Goal: Task Accomplishment & Management: Complete application form

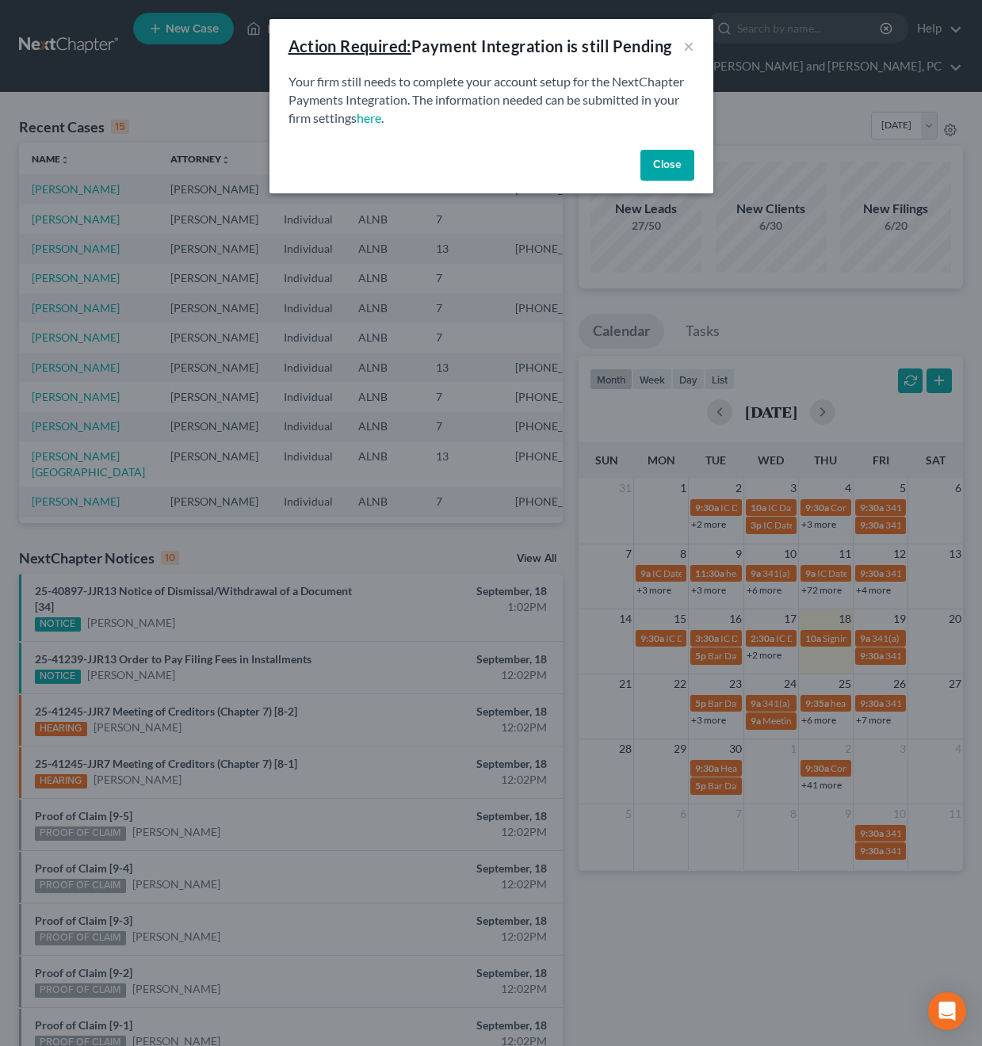
click at [673, 172] on button "Close" at bounding box center [667, 166] width 54 height 32
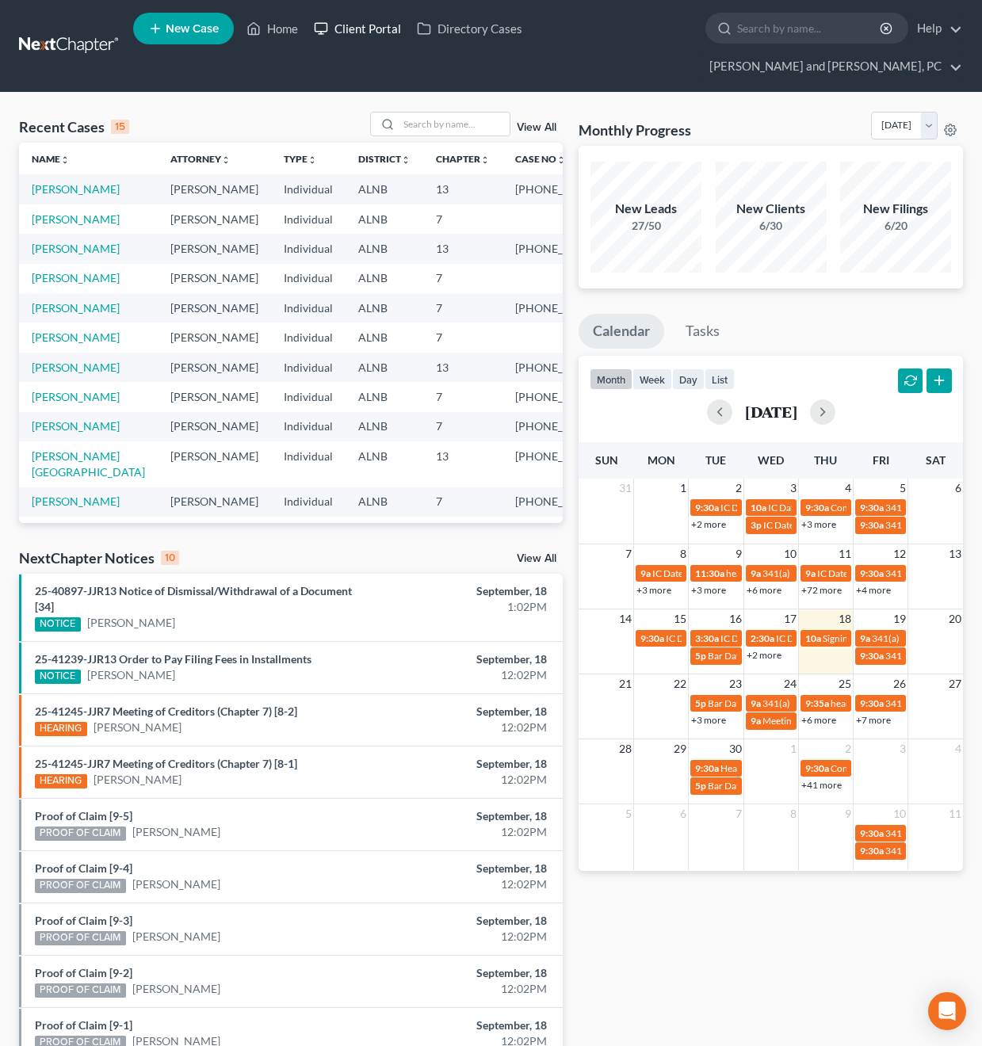
click at [357, 40] on link "Client Portal" at bounding box center [357, 28] width 103 height 29
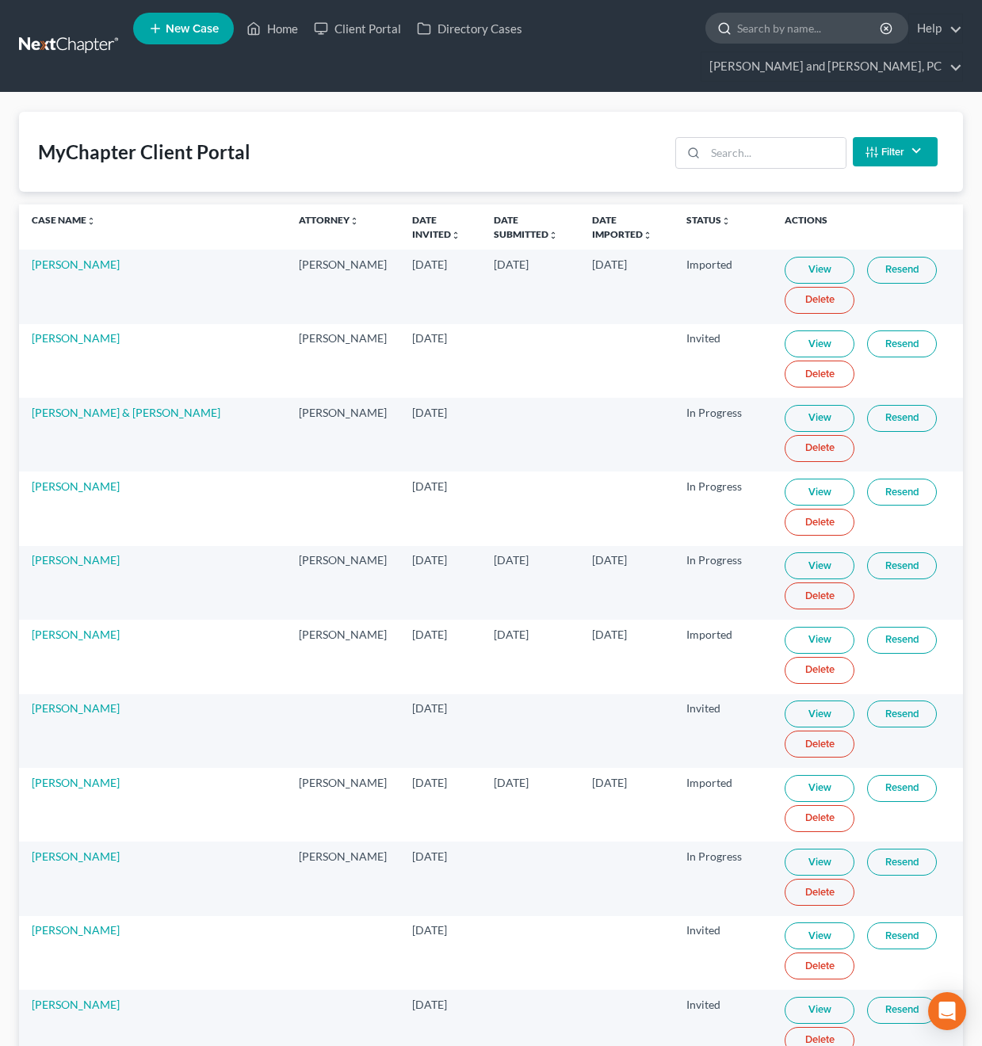
click at [737, 39] on input "search" at bounding box center [809, 27] width 145 height 29
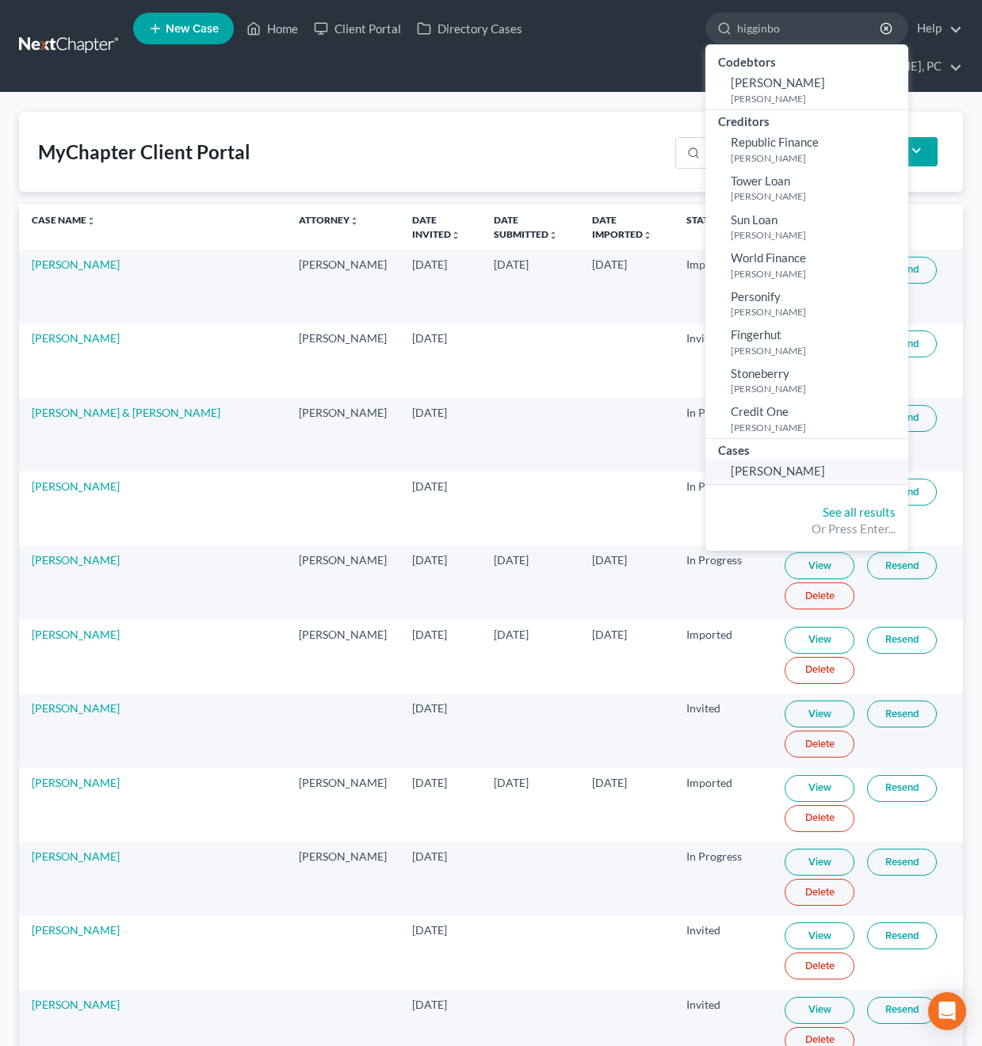
type input "higginbo"
click at [730, 463] on span "[PERSON_NAME]" at bounding box center [777, 470] width 94 height 14
select select "10"
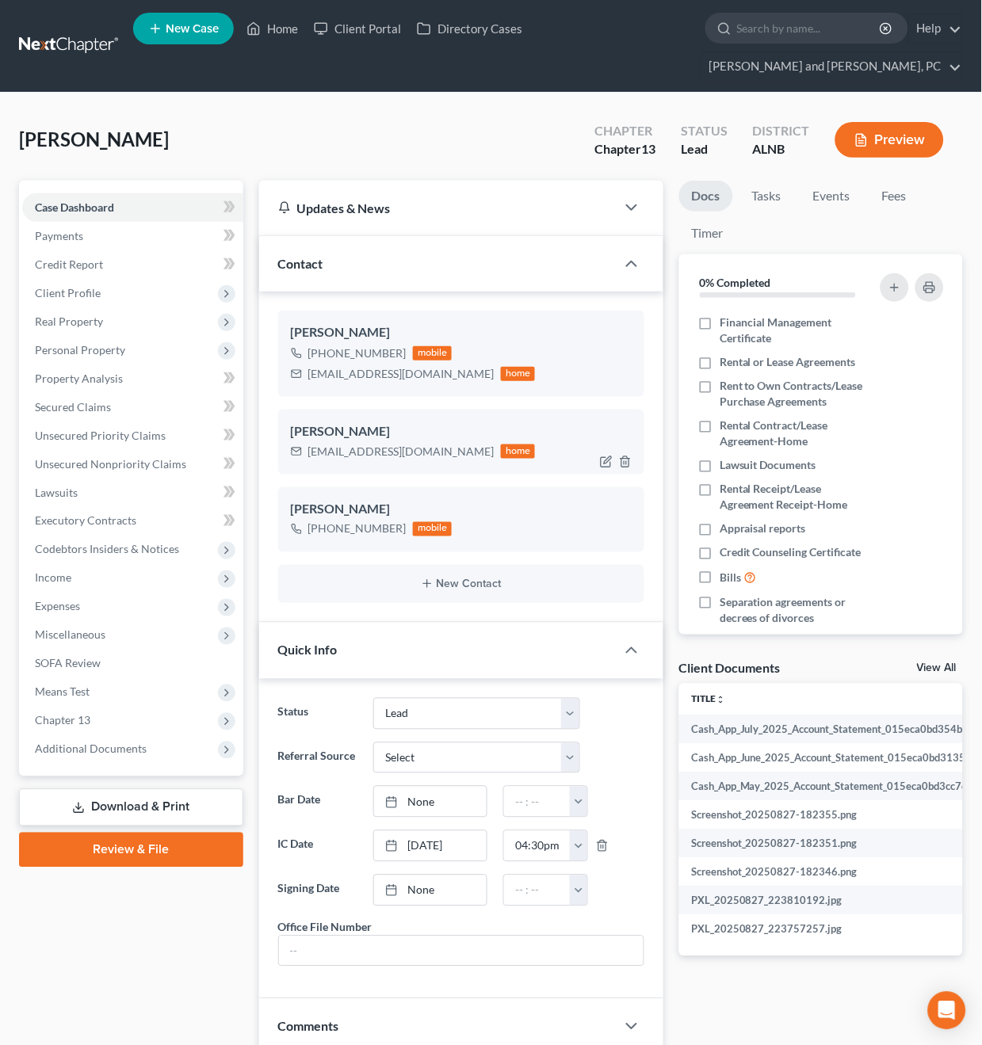
scroll to position [340, 0]
click at [99, 315] on span "Real Property" at bounding box center [69, 321] width 68 height 13
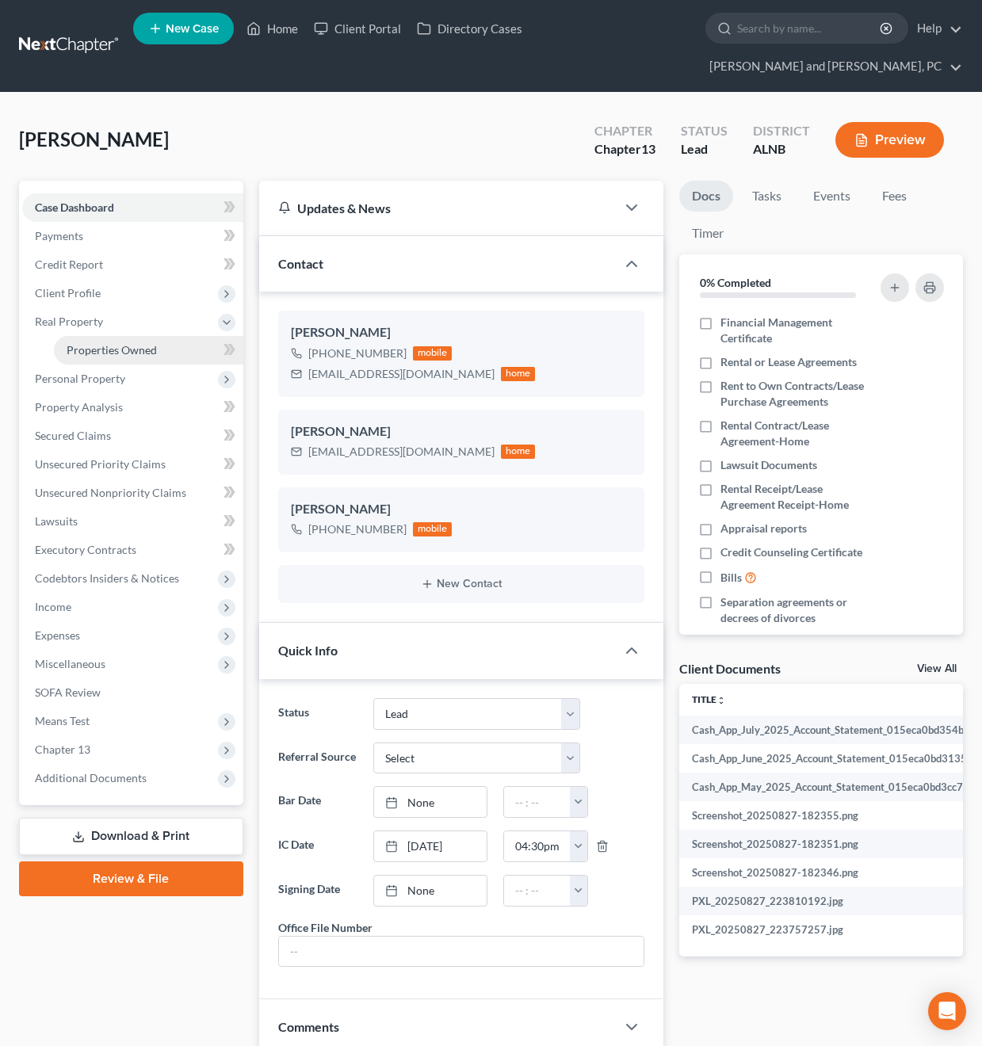
click at [97, 336] on link "Properties Owned" at bounding box center [148, 350] width 189 height 29
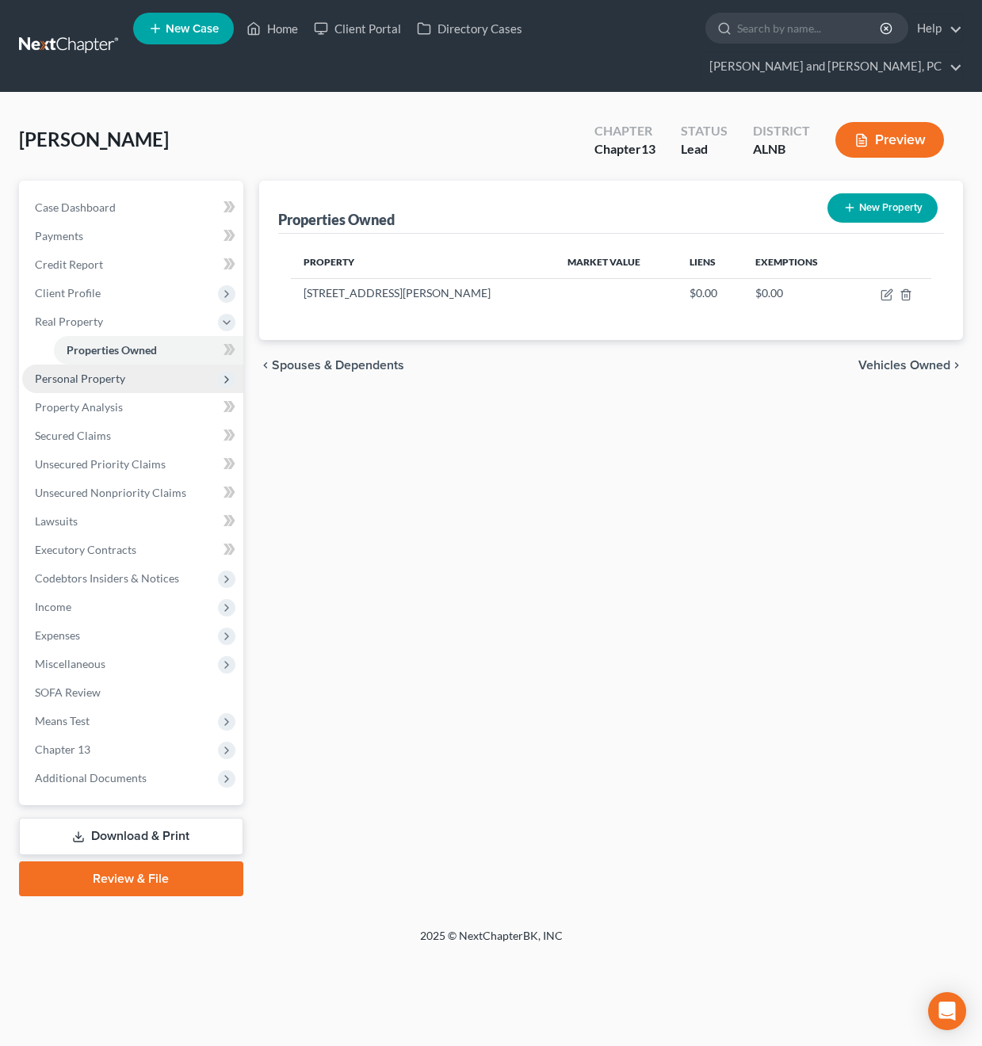
click at [90, 372] on span "Personal Property" at bounding box center [80, 378] width 90 height 13
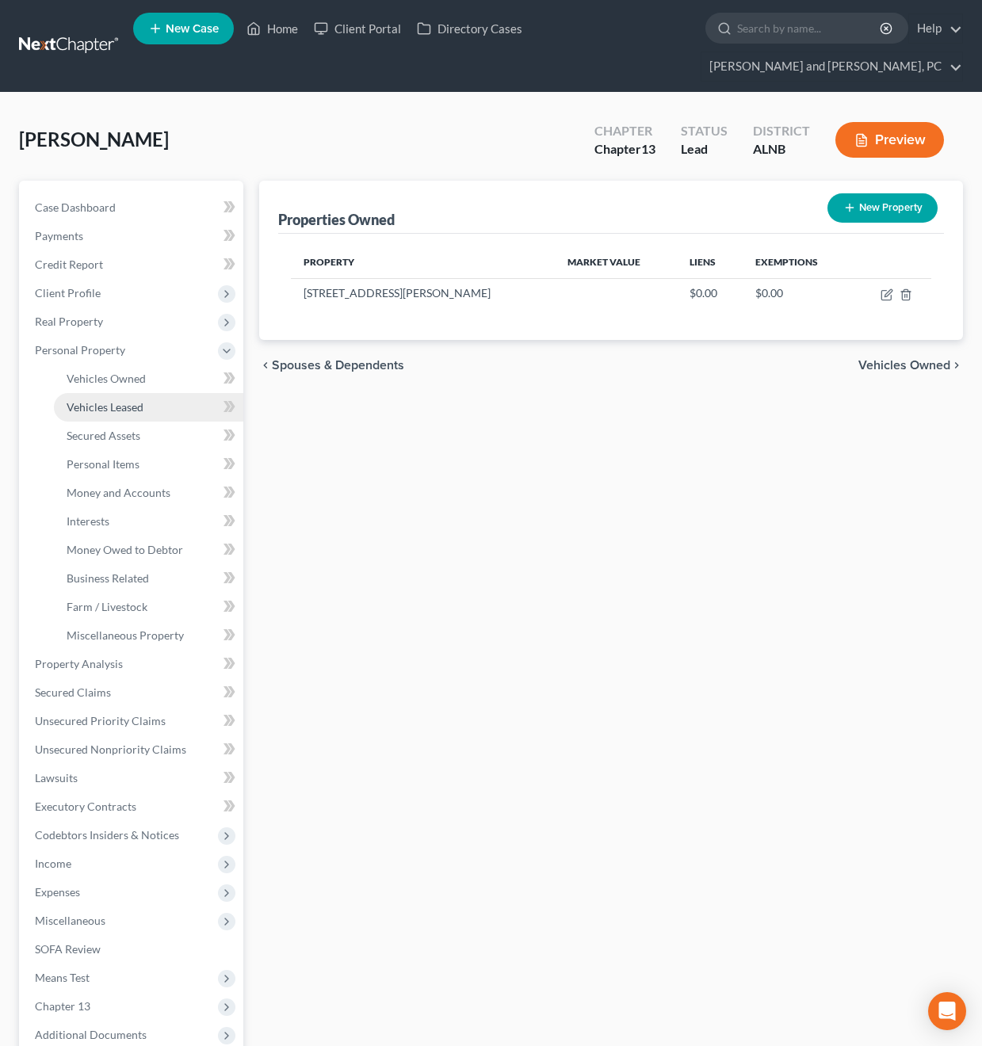
click at [93, 393] on link "Vehicles Leased" at bounding box center [148, 407] width 189 height 29
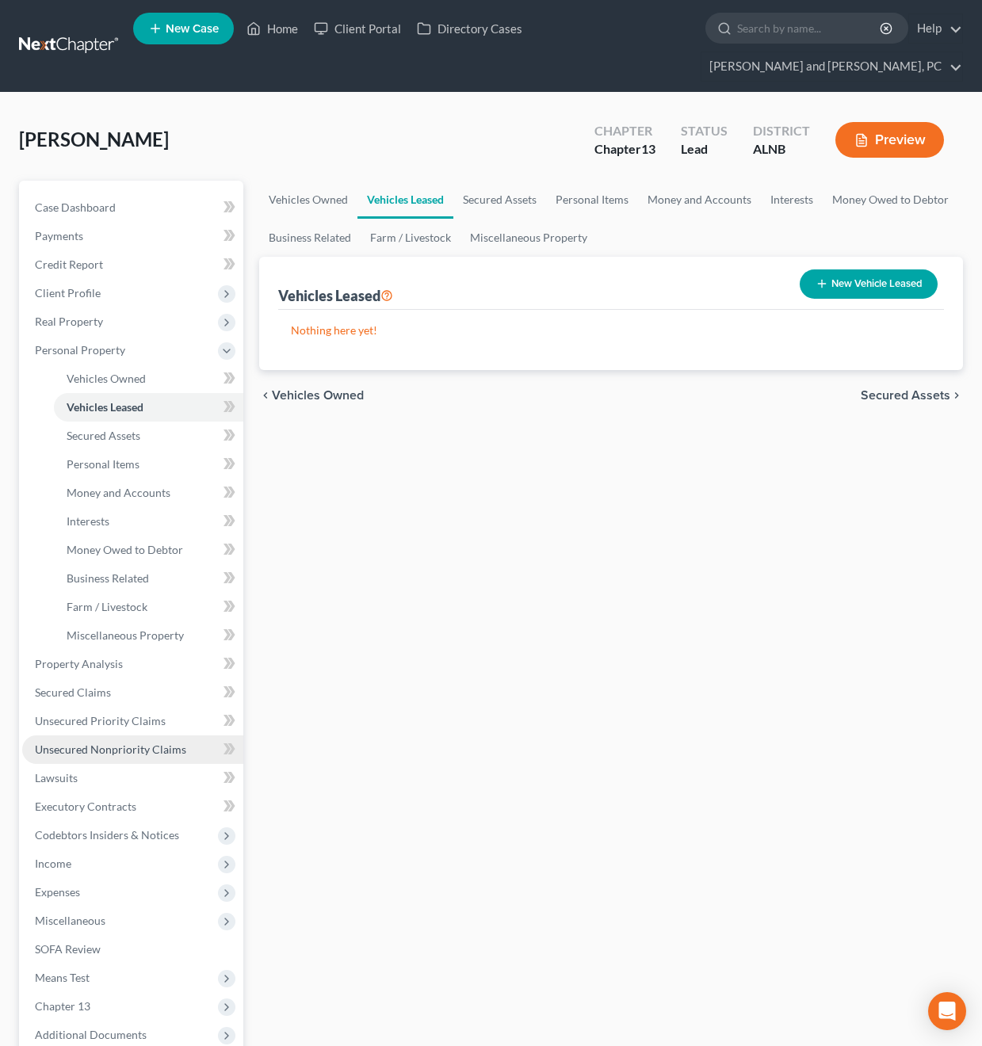
click at [103, 735] on link "Unsecured Nonpriority Claims" at bounding box center [132, 749] width 221 height 29
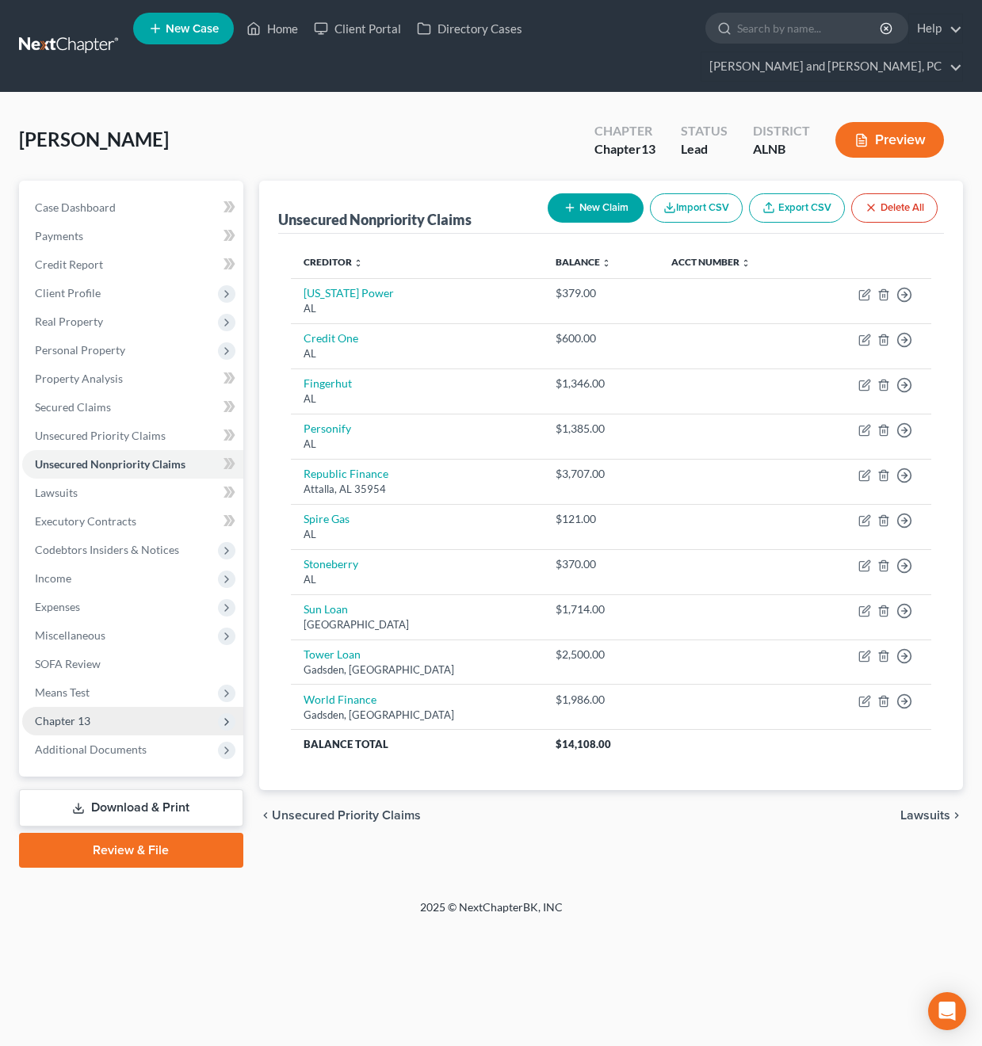
click at [95, 707] on span "Chapter 13" at bounding box center [132, 721] width 221 height 29
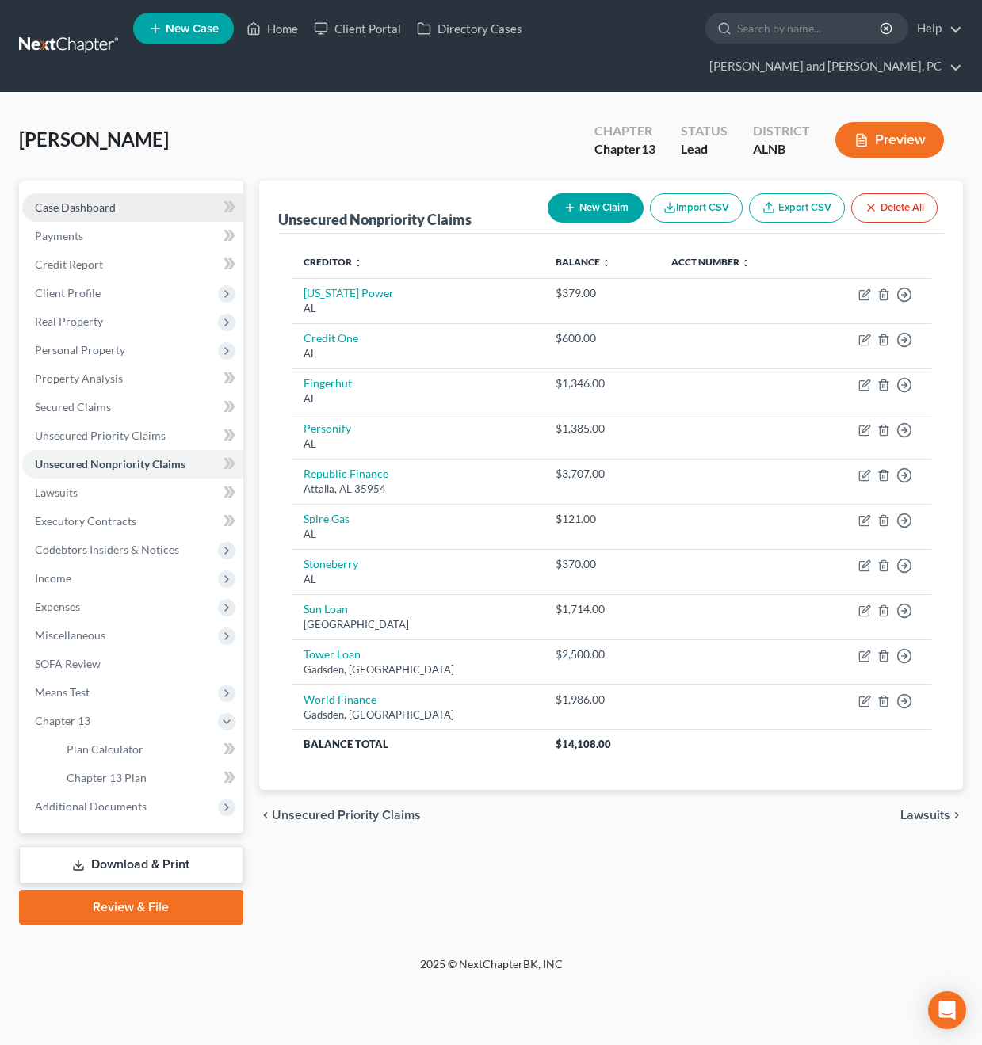
click at [86, 200] on span "Case Dashboard" at bounding box center [75, 206] width 81 height 13
select select "10"
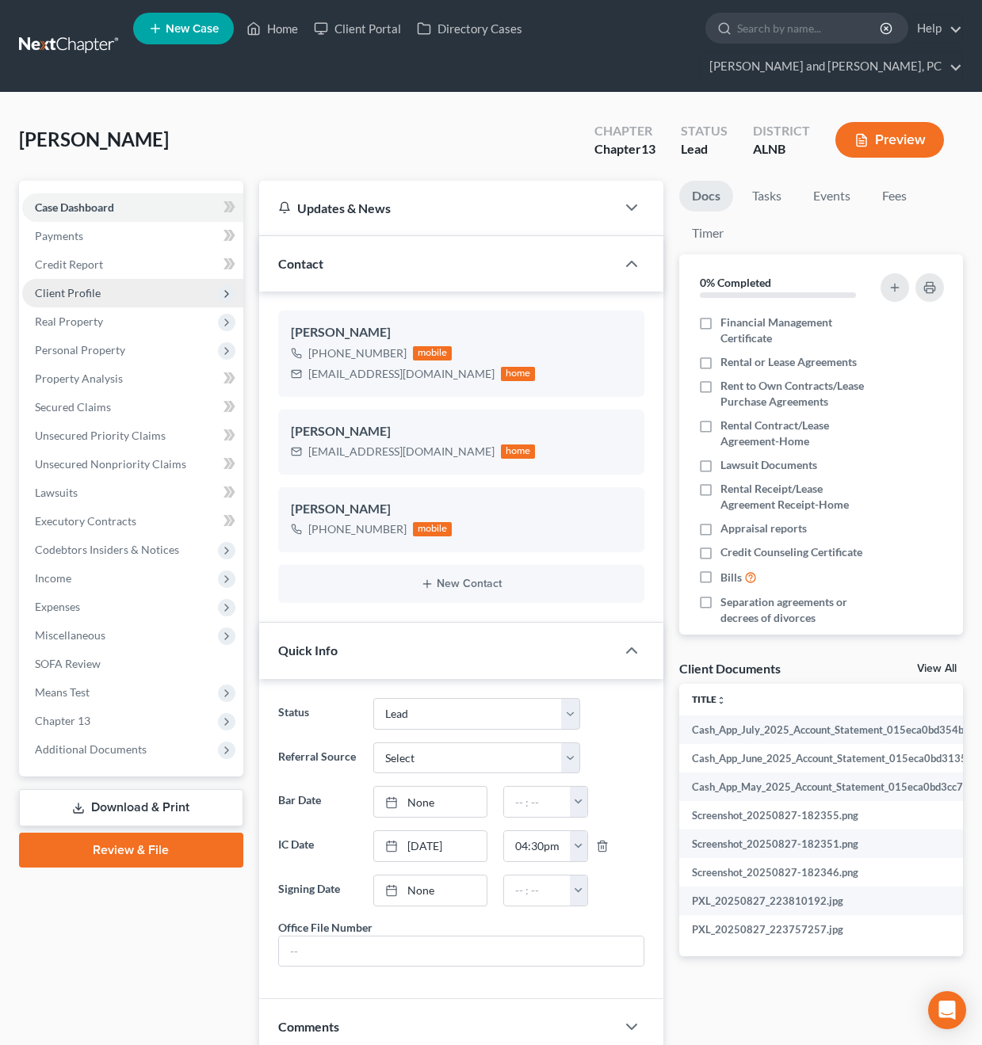
scroll to position [340, 0]
click at [90, 279] on span "Client Profile" at bounding box center [132, 293] width 221 height 29
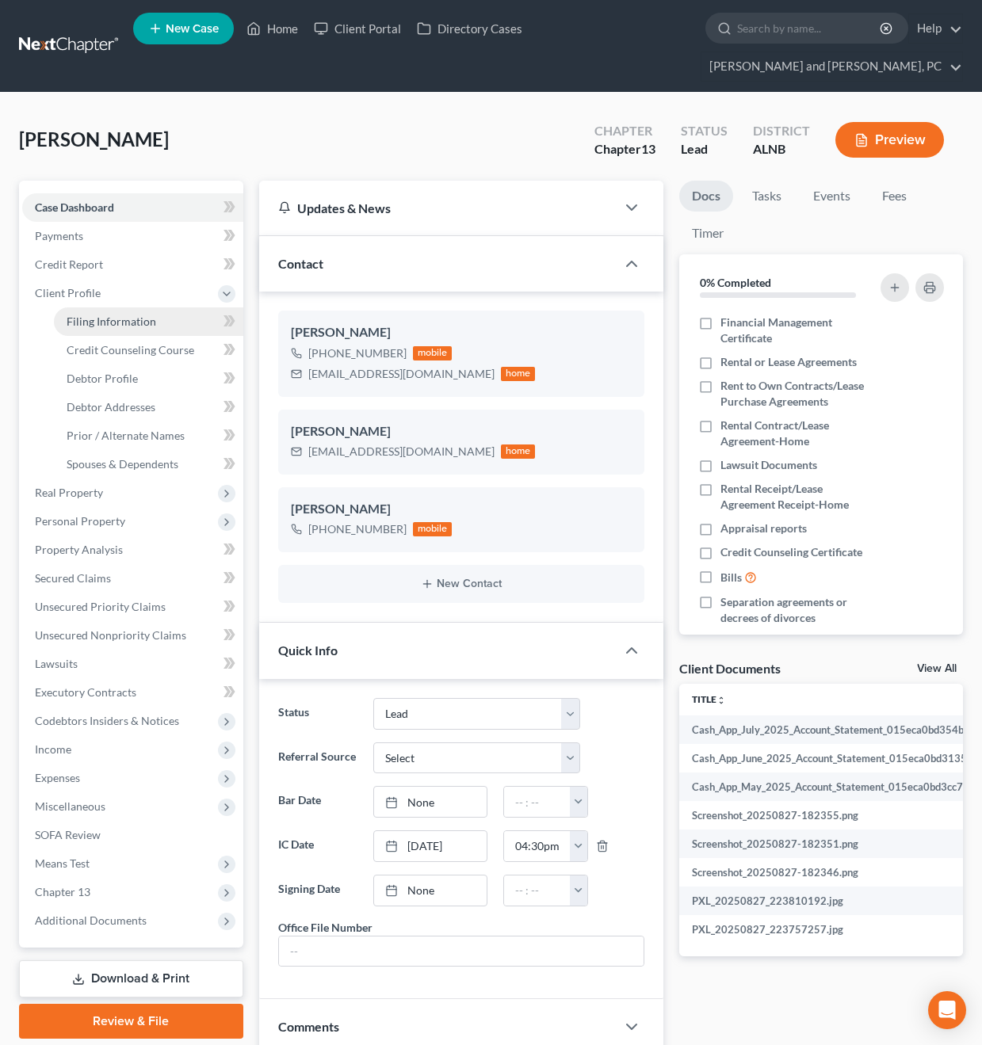
click at [125, 315] on span "Filing Information" at bounding box center [112, 321] width 90 height 13
select select "1"
select select "0"
select select "3"
select select "0"
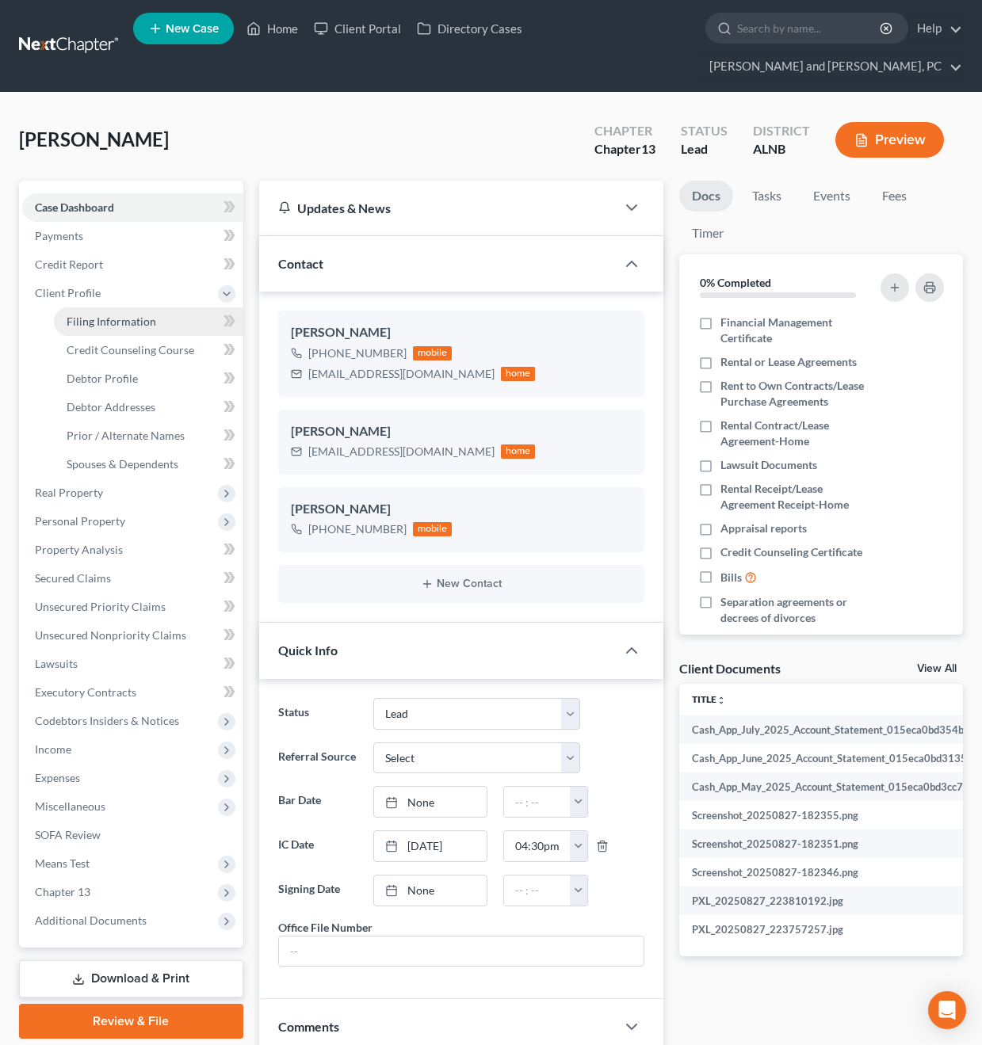
select select "0"
